Goal: Check status: Check status

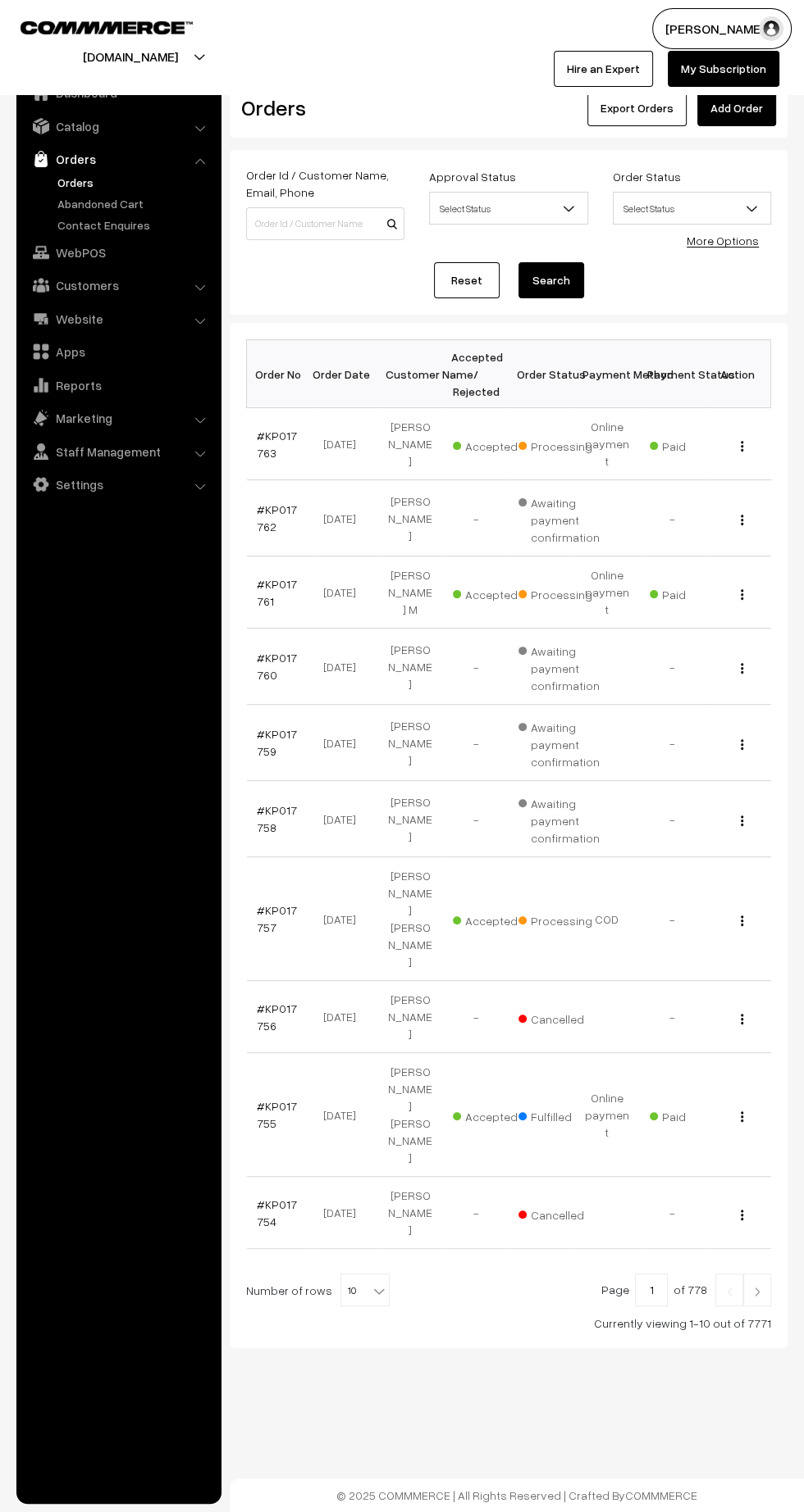
click at [262, 442] on link "#KP017763" at bounding box center [276, 444] width 40 height 31
click at [260, 904] on link "#KP017757" at bounding box center [276, 919] width 40 height 31
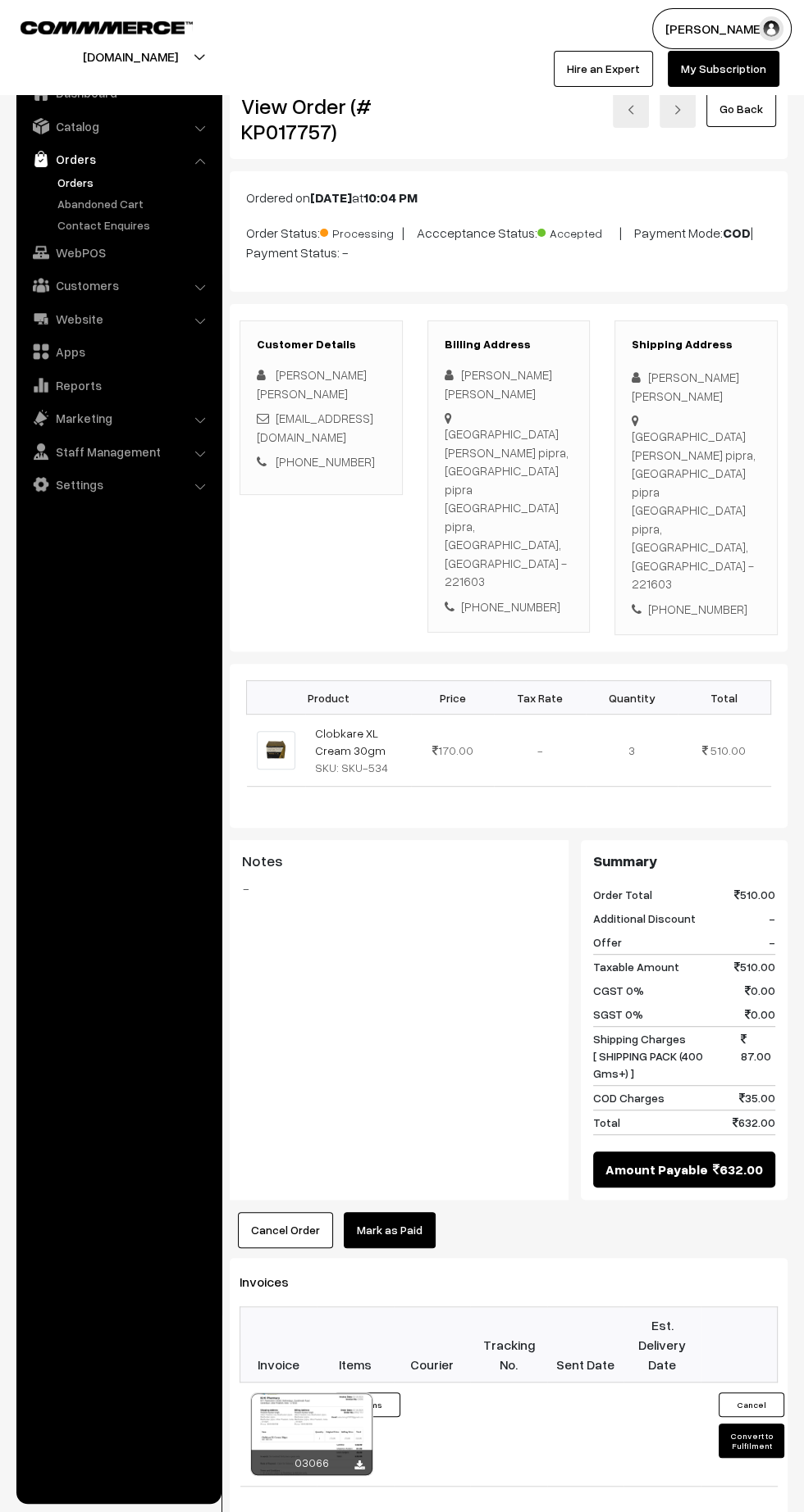
click at [358, 1461] on icon at bounding box center [359, 1465] width 10 height 11
click at [66, 183] on link "Orders" at bounding box center [134, 182] width 162 height 17
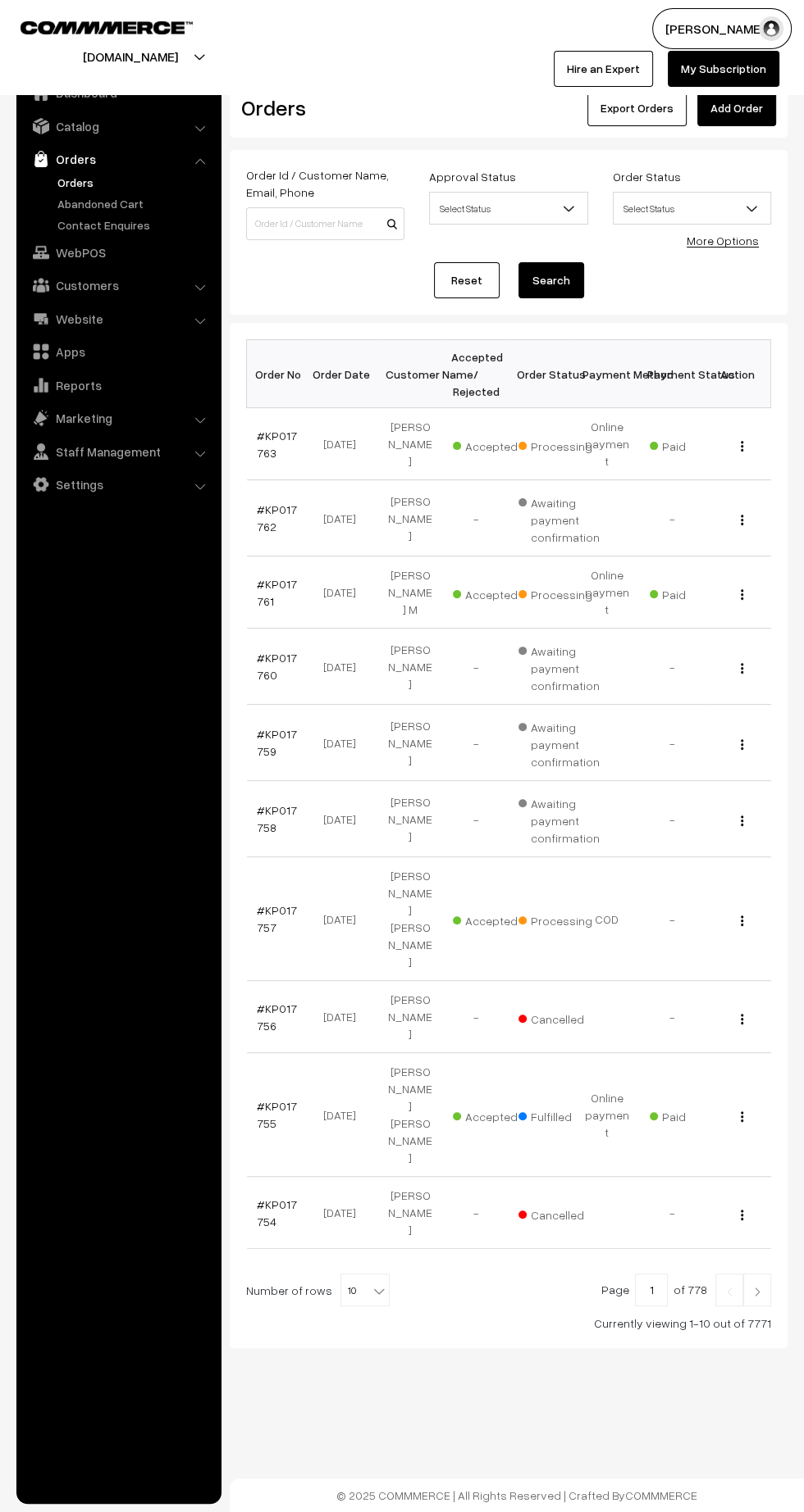
click at [278, 429] on link "#KP017763" at bounding box center [276, 444] width 40 height 31
click at [278, 904] on link "#KP017757" at bounding box center [276, 919] width 40 height 31
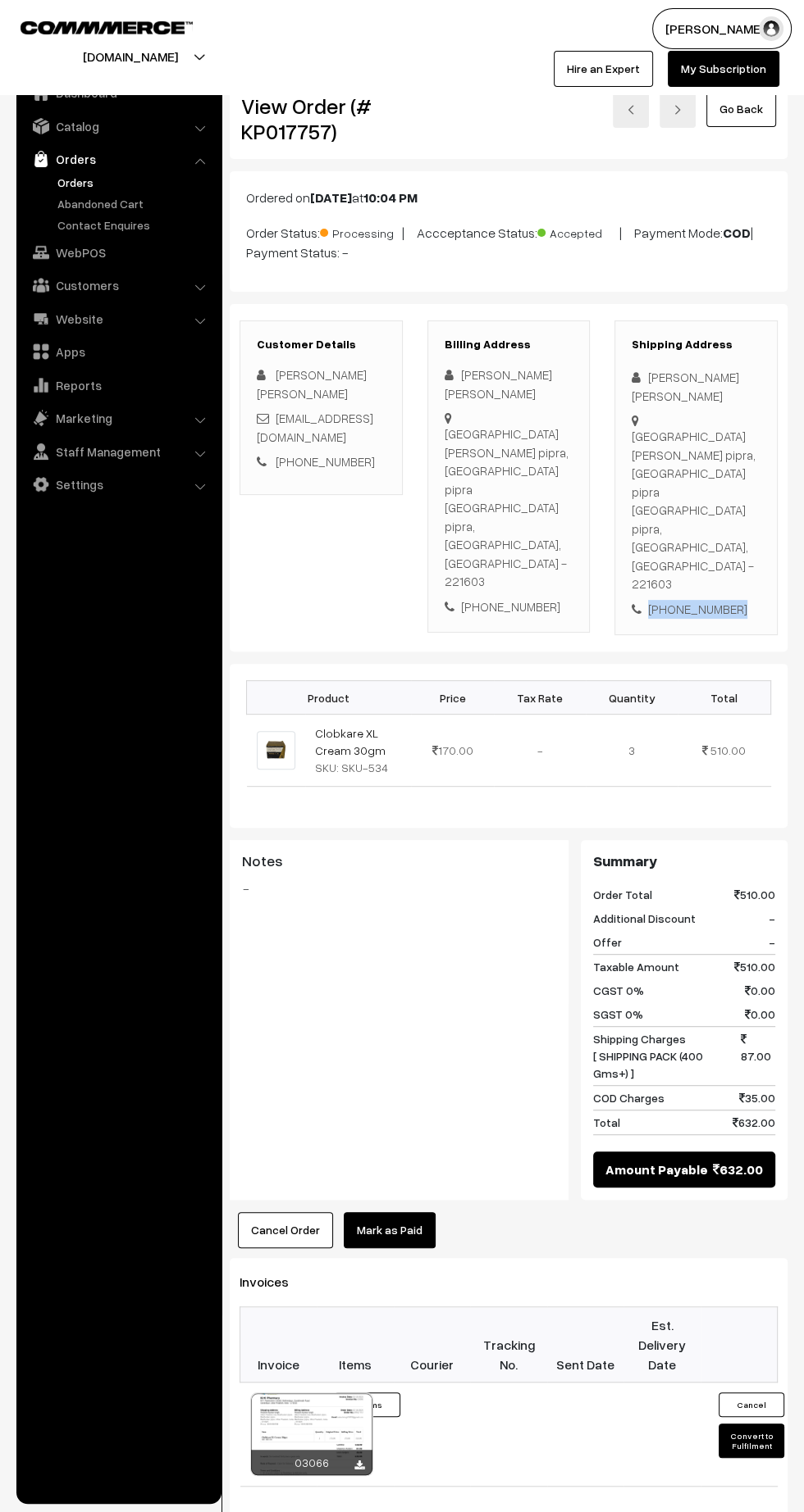
click at [697, 600] on div "[PHONE_NUMBER]" at bounding box center [695, 608] width 129 height 18
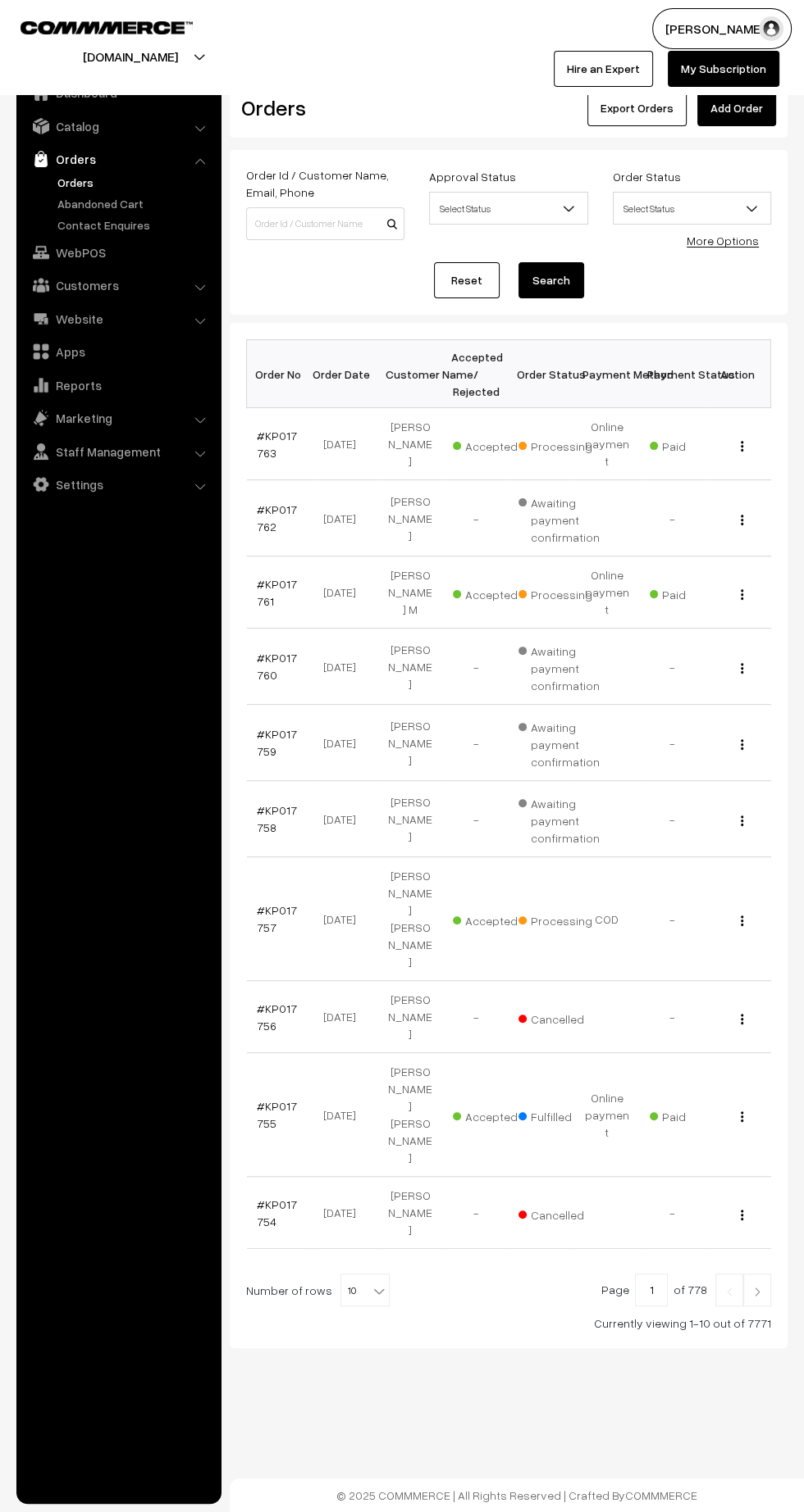
click at [261, 904] on link "#KP017757" at bounding box center [276, 919] width 40 height 31
